Goal: Information Seeking & Learning: Learn about a topic

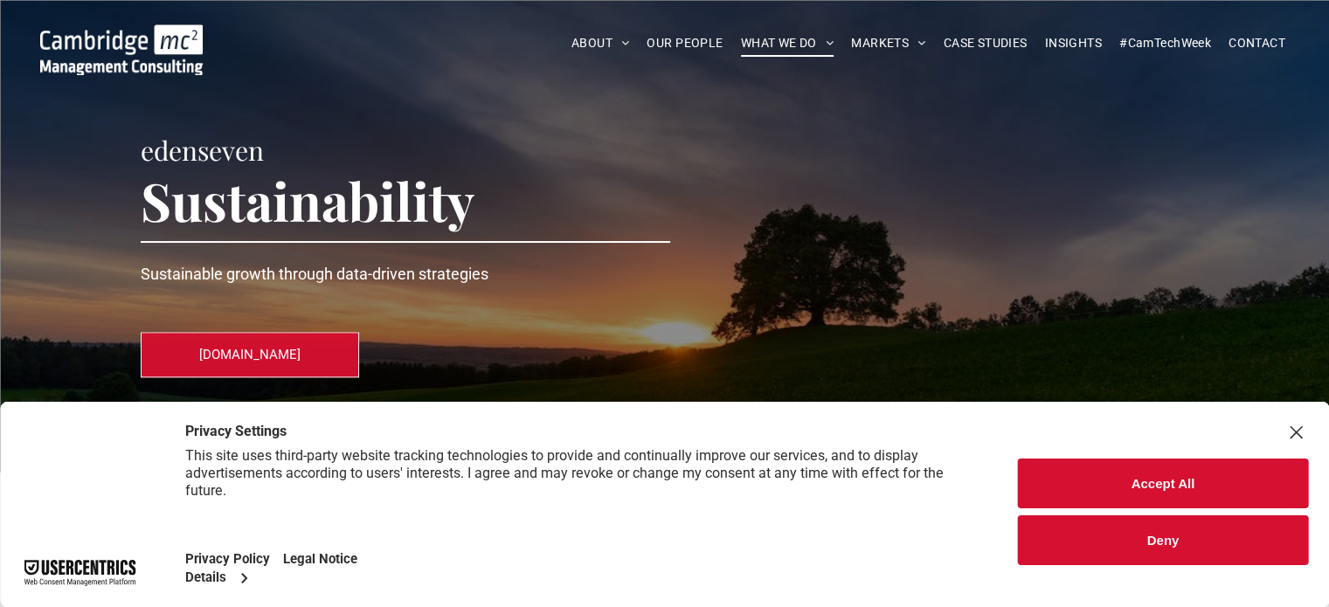
click at [1088, 489] on button "Accept All" at bounding box center [1163, 484] width 290 height 50
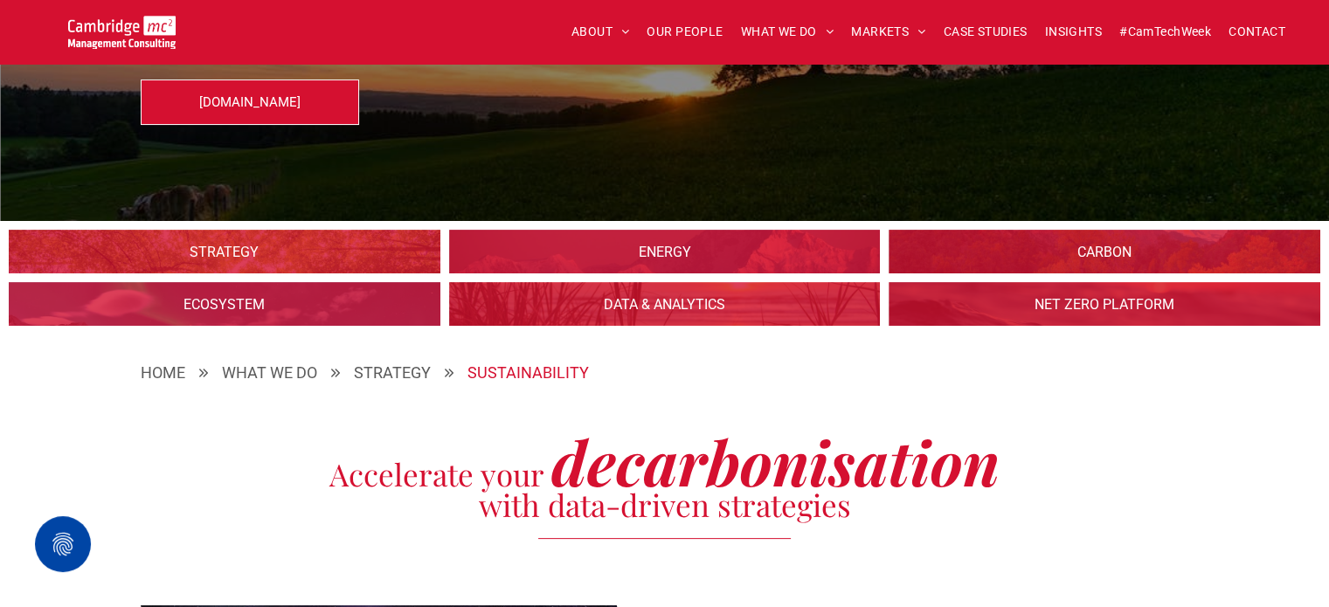
scroll to position [291, 0]
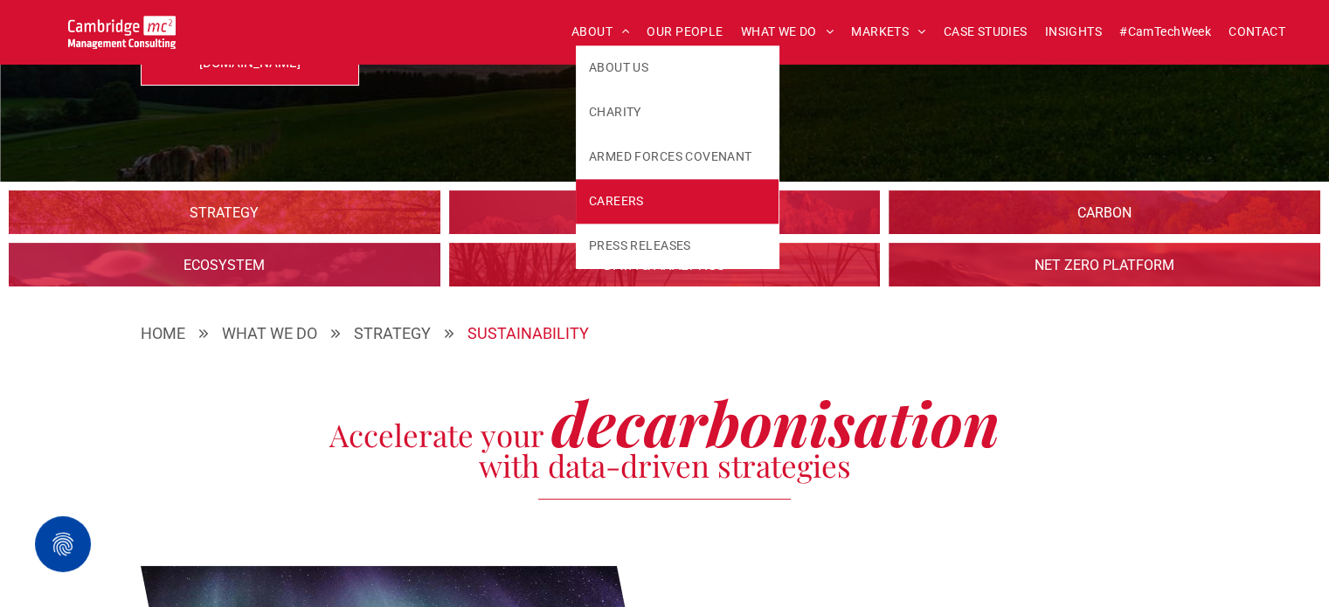
click at [601, 195] on span "CAREERS" at bounding box center [616, 201] width 55 height 18
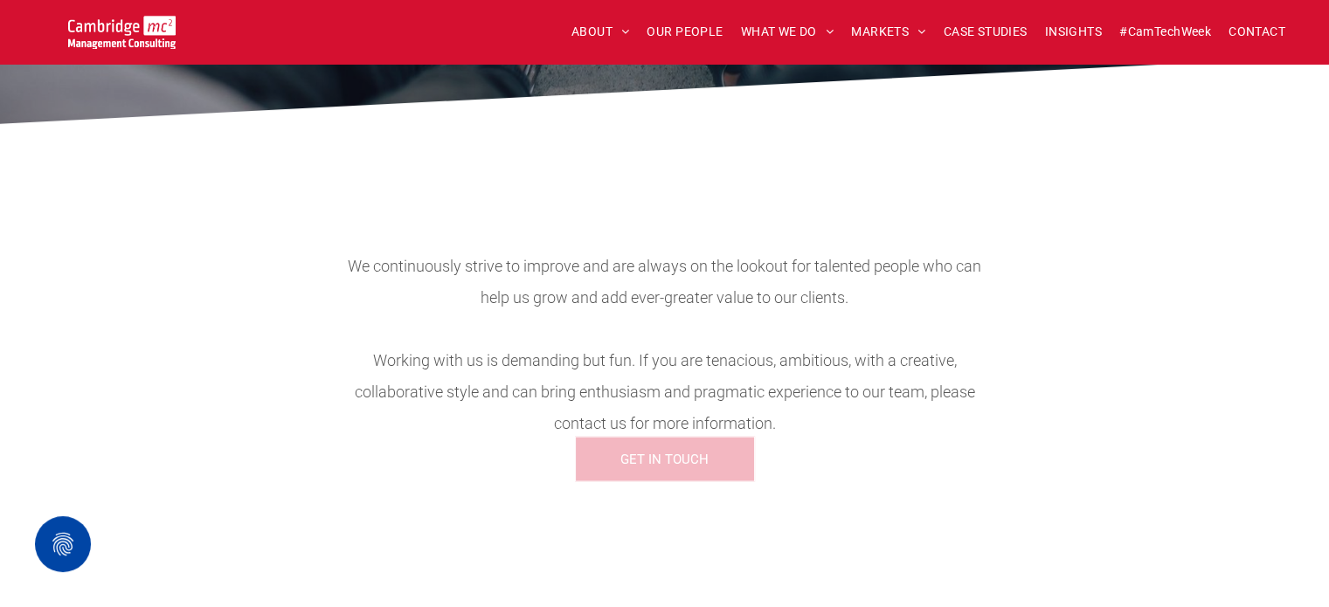
scroll to position [640, 0]
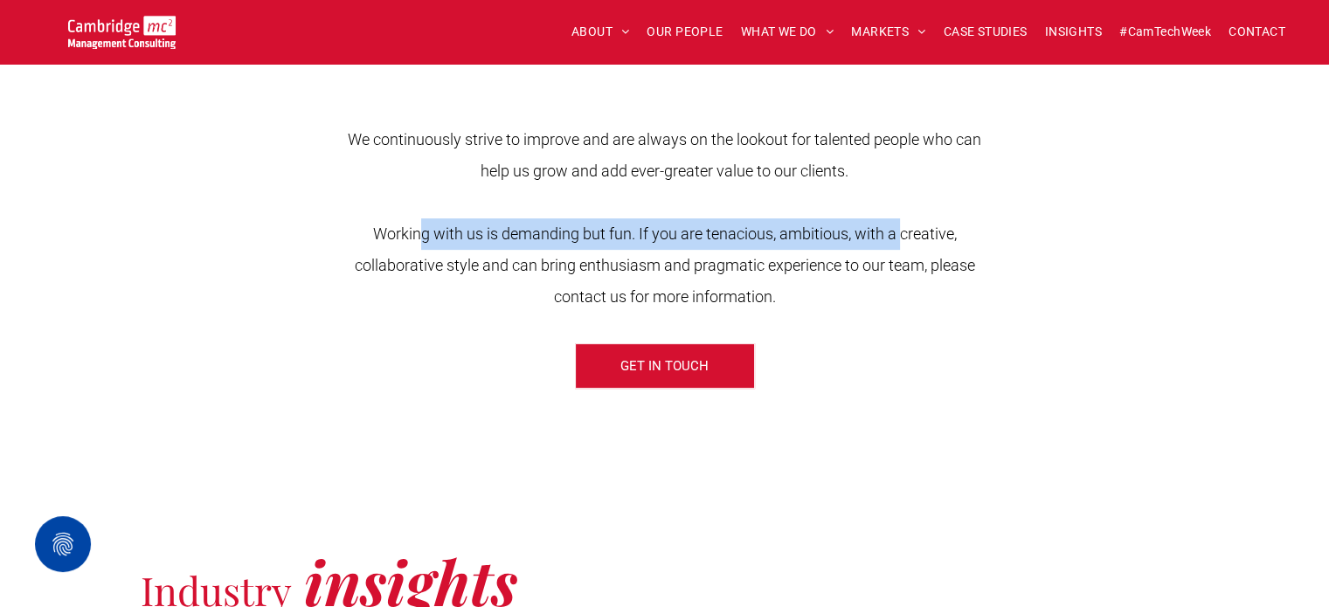
drag, startPoint x: 420, startPoint y: 240, endPoint x: 904, endPoint y: 239, distance: 484.2
click at [904, 239] on span "Working with us is demanding but fun. If you are tenacious, ambitious, with a c…" at bounding box center [665, 265] width 621 height 81
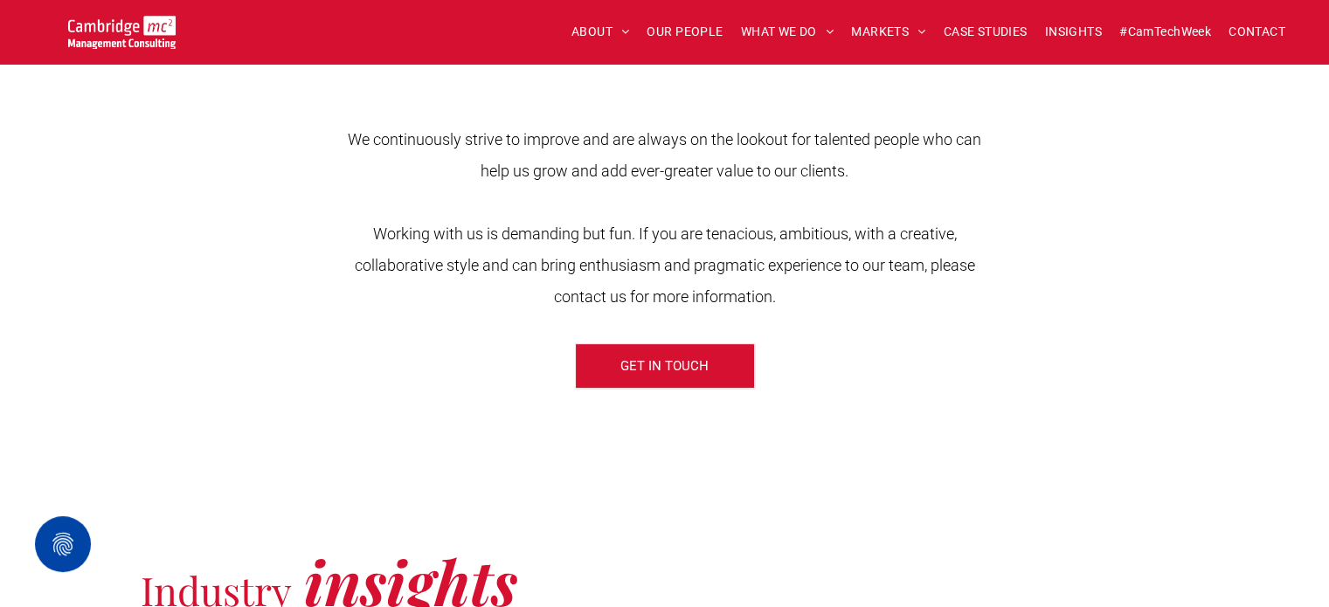
click at [947, 296] on p "Working with us is demanding but fun. If you are tenacious, ambitious, with a c…" at bounding box center [665, 265] width 662 height 94
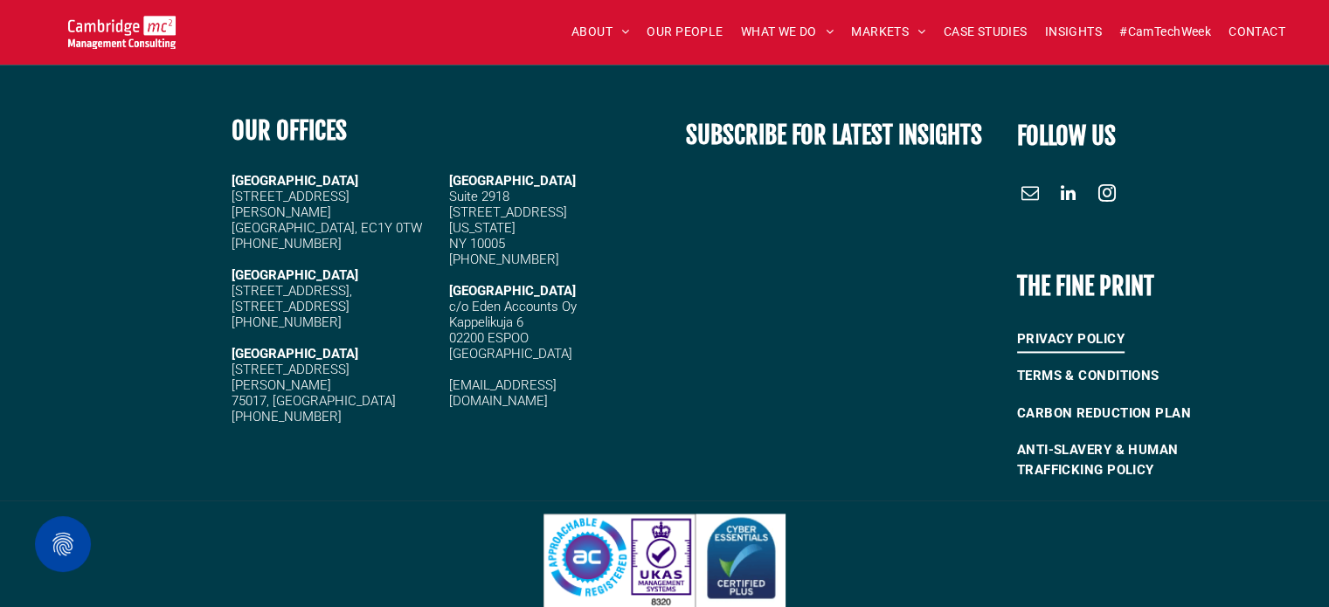
scroll to position [2408, 0]
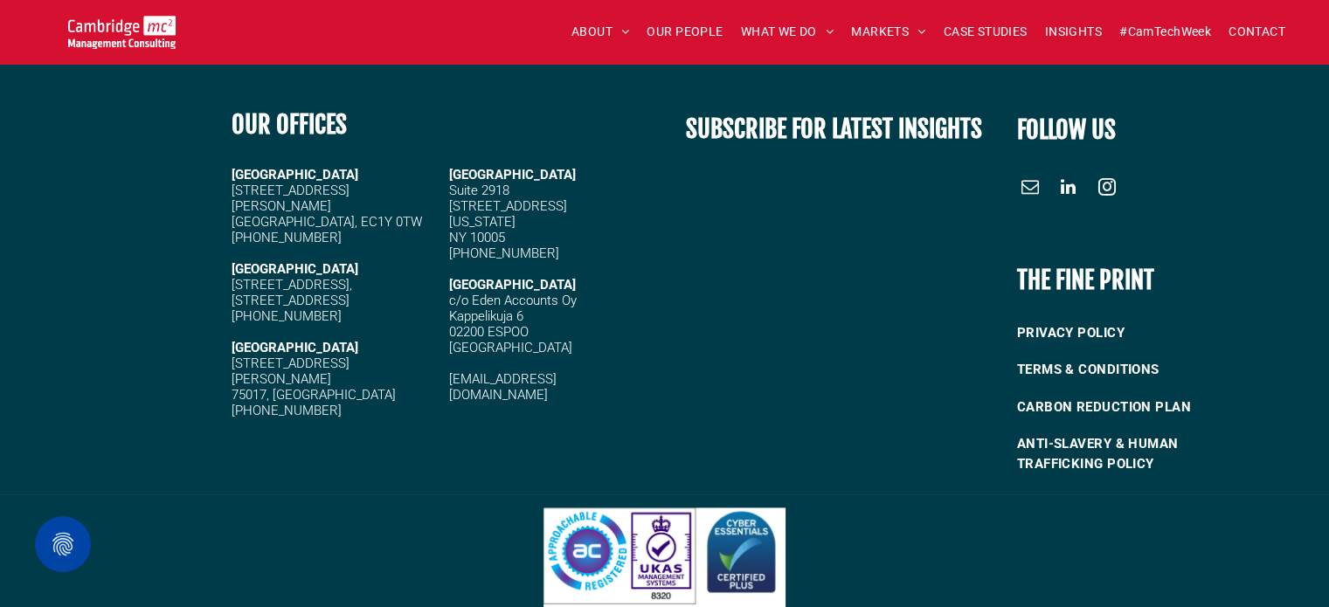
drag, startPoint x: 227, startPoint y: 266, endPoint x: 355, endPoint y: 296, distance: 131.2
click at [355, 296] on div "OUR OFFICES CAMBRIDGE 5 High Green, Cambridge, CB22 5EG +44 (0)1223 750335 LOND…" at bounding box center [443, 290] width 443 height 398
click at [287, 201] on span "20 Garrett Street London, EC1Y 0TW" at bounding box center [327, 206] width 191 height 47
drag, startPoint x: 366, startPoint y: 281, endPoint x: 226, endPoint y: 274, distance: 140.0
click at [226, 274] on div "OUR OFFICES CAMBRIDGE 5 High Green, Cambridge, CB22 5EG +44 (0)1223 750335 LOND…" at bounding box center [443, 290] width 443 height 398
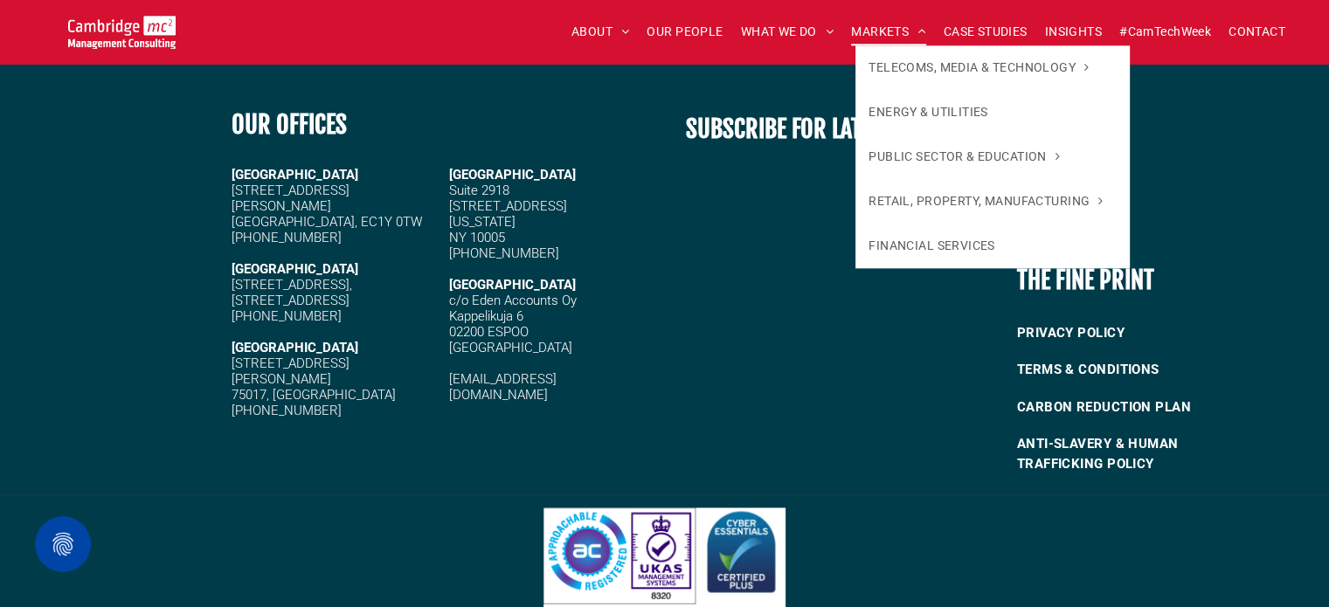
copy div "5 High Green, Cambridge, CB22 5EG"
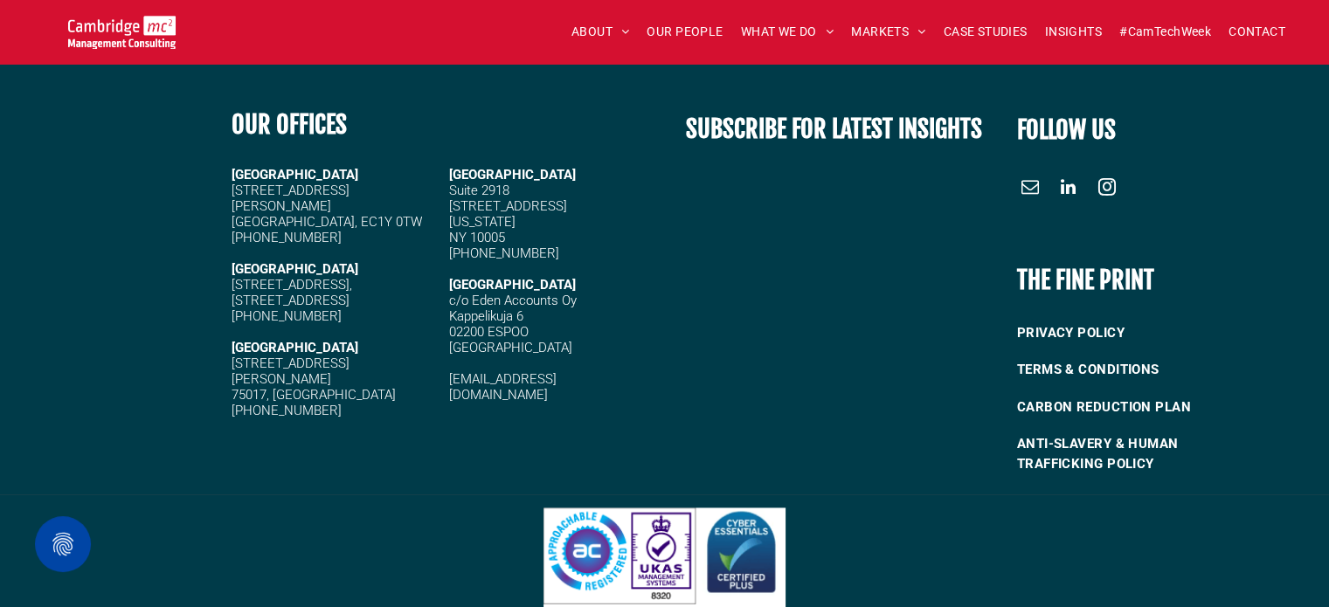
click at [350, 293] on span "[STREET_ADDRESS]" at bounding box center [291, 301] width 118 height 16
drag, startPoint x: 295, startPoint y: 289, endPoint x: 397, endPoint y: 292, distance: 101.4
click at [397, 292] on div "LONDON 20 Garrett Street London, EC1Y 0TW +44 (0)1223 750335 CAMBRIDGE 5 High G…" at bounding box center [334, 292] width 205 height 255
click at [346, 293] on span "[STREET_ADDRESS]" at bounding box center [291, 301] width 118 height 16
drag, startPoint x: 301, startPoint y: 362, endPoint x: 225, endPoint y: 354, distance: 75.6
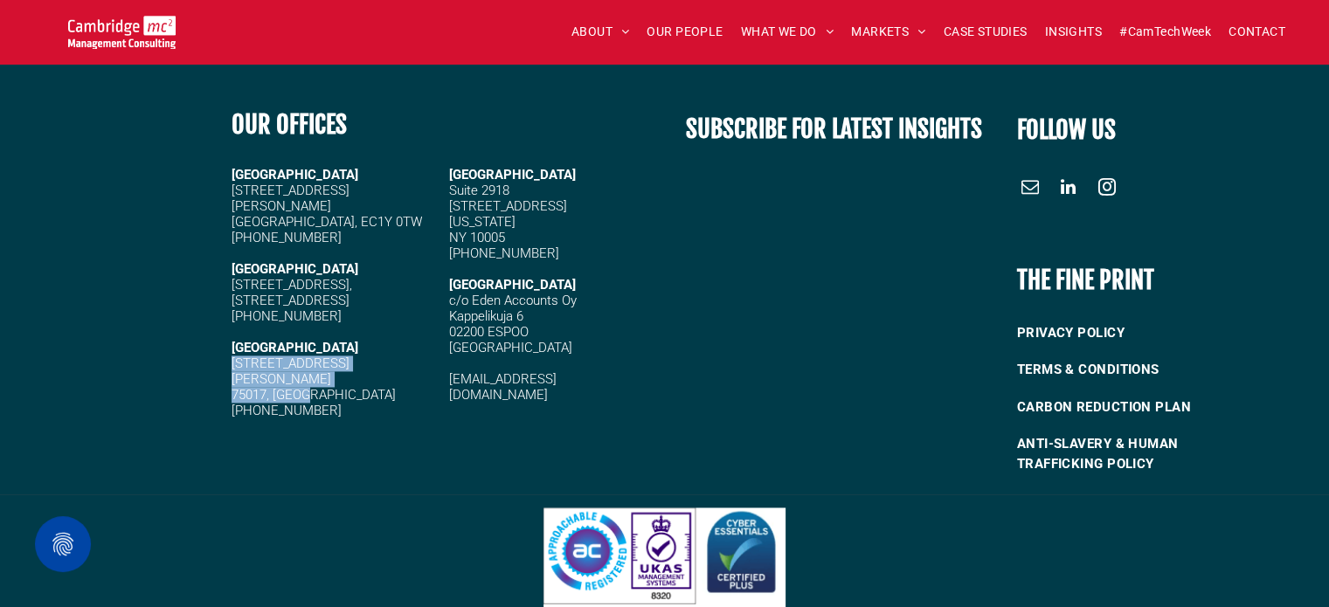
click at [225, 354] on div "OUR OFFICES CAMBRIDGE 5 High Green, Cambridge, CB22 5EG +44 (0)1223 750335 LOND…" at bounding box center [443, 290] width 443 height 398
copy div "2 rue Paul Borel 75017, Paris"
click at [993, 37] on span "CASE STUDIES" at bounding box center [986, 31] width 84 height 27
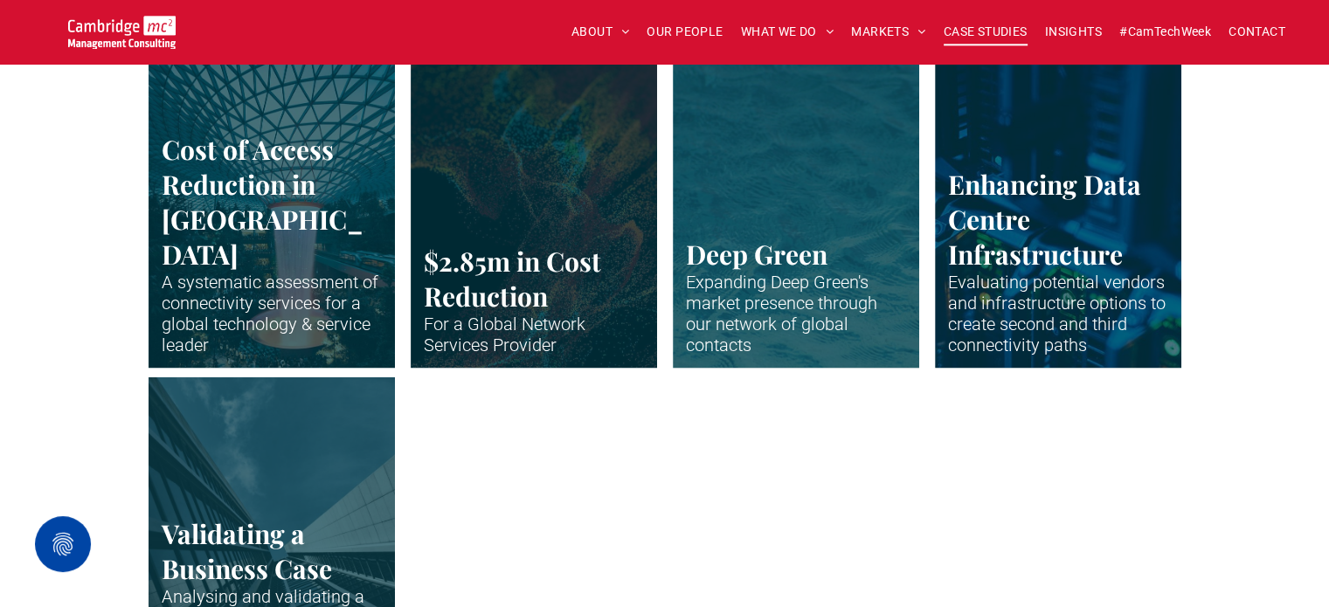
scroll to position [3736, 0]
